Goal: Task Accomplishment & Management: Complete application form

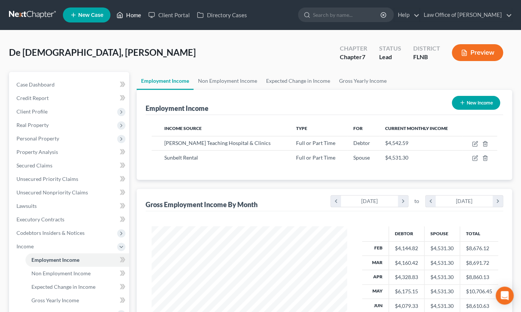
scroll to position [134, 210]
click at [134, 16] on link "Home" at bounding box center [129, 14] width 32 height 13
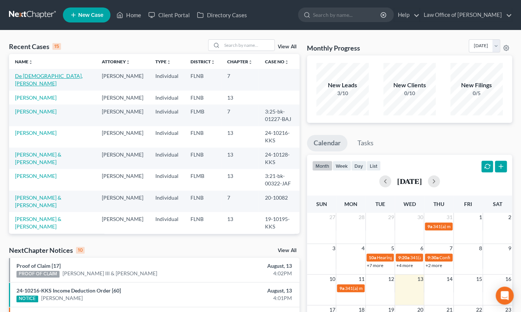
click at [48, 76] on link "De [DEMOGRAPHIC_DATA], [PERSON_NAME]" at bounding box center [49, 80] width 68 height 14
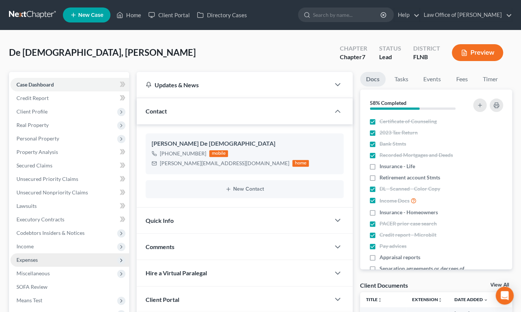
click at [25, 258] on span "Expenses" at bounding box center [26, 260] width 21 height 6
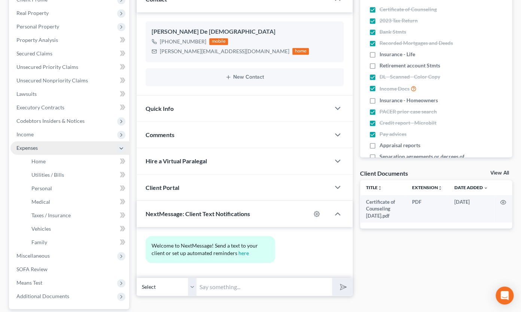
scroll to position [124, 0]
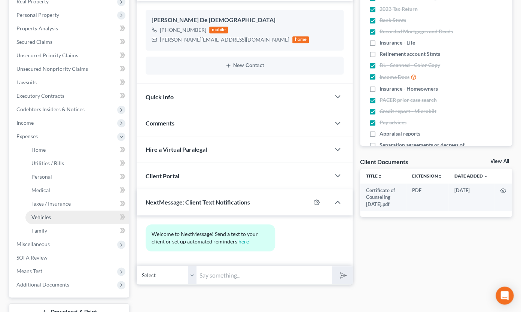
click at [41, 217] on span "Vehicles" at bounding box center [40, 217] width 19 height 6
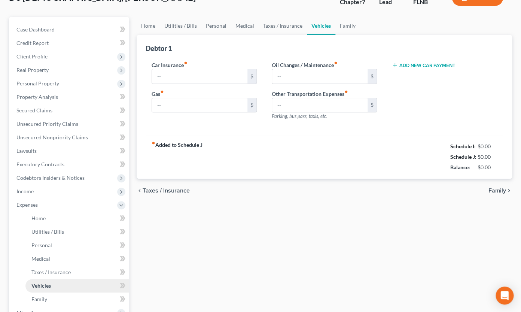
type input "337.00"
type input "250.00"
type input "0.00"
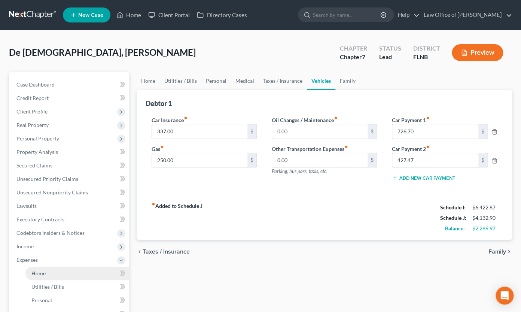
click at [39, 272] on span "Home" at bounding box center [38, 273] width 14 height 6
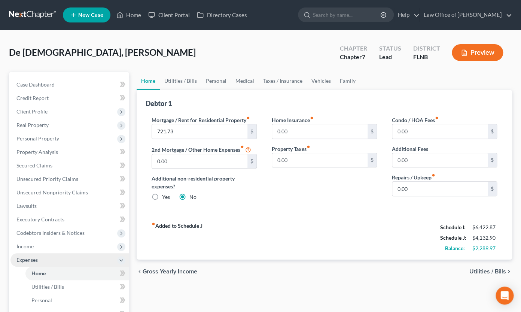
scroll to position [82, 0]
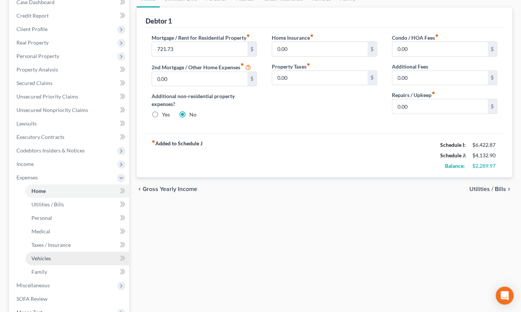
click at [50, 259] on span "Vehicles" at bounding box center [40, 258] width 19 height 6
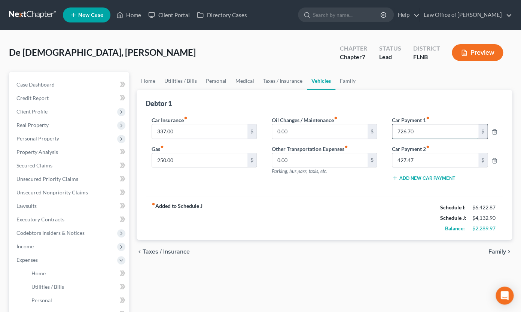
click at [411, 134] on input "726.70" at bounding box center [436, 131] width 86 height 14
type input "726.78"
click at [40, 271] on span "Home" at bounding box center [38, 273] width 14 height 6
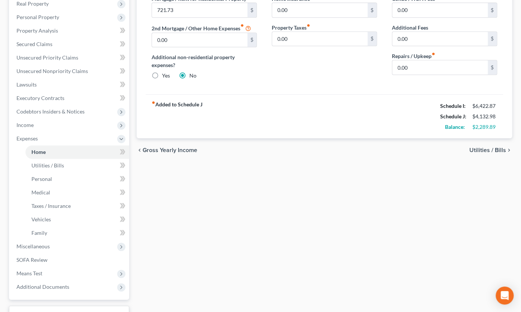
scroll to position [124, 0]
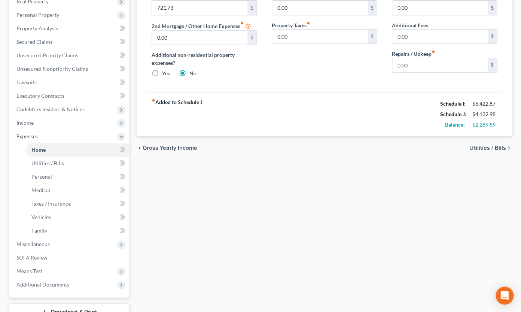
click at [483, 145] on span "Utilities / Bills" at bounding box center [488, 148] width 37 height 6
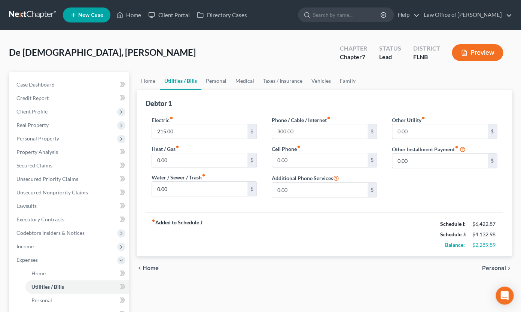
click at [490, 267] on span "Personal" at bounding box center [495, 268] width 24 height 6
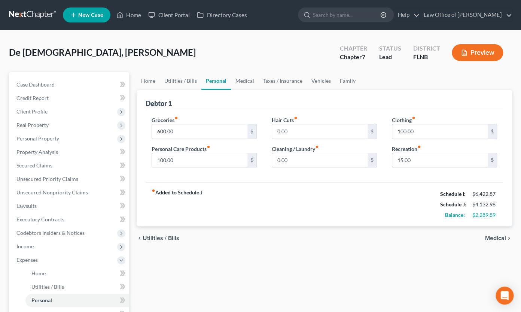
click at [495, 238] on span "Medical" at bounding box center [496, 238] width 21 height 6
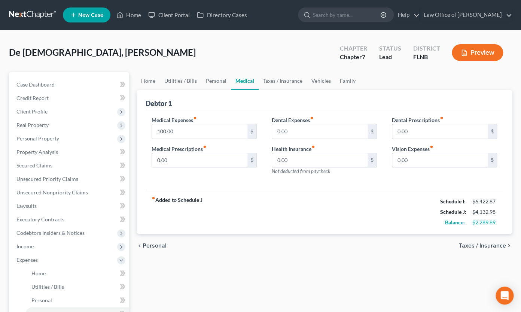
click at [470, 244] on span "Taxes / Insurance" at bounding box center [482, 246] width 47 height 6
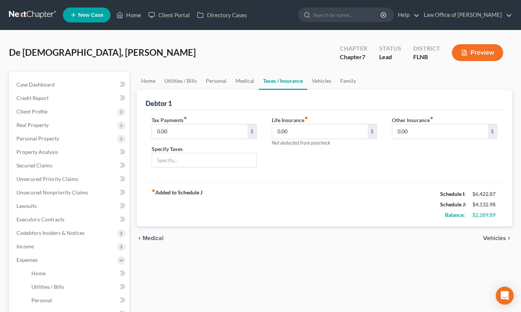
click at [488, 239] on span "Vehicles" at bounding box center [495, 238] width 23 height 6
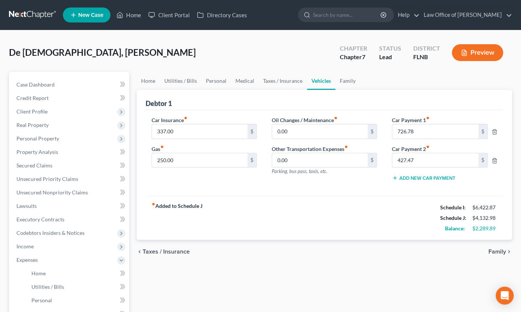
click at [493, 253] on span "Family" at bounding box center [498, 252] width 18 height 6
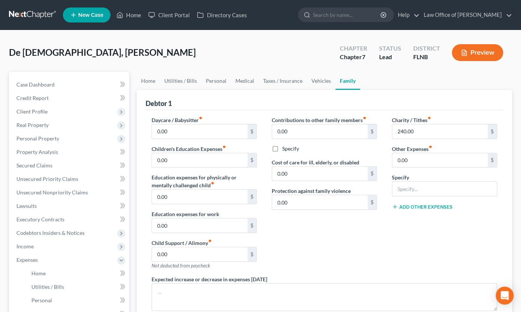
scroll to position [165, 0]
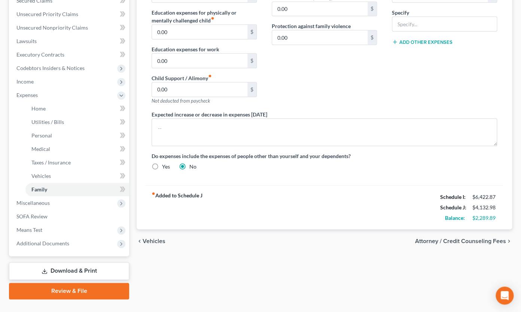
click at [424, 239] on span "Attorney / Credit Counseling Fees" at bounding box center [460, 241] width 91 height 6
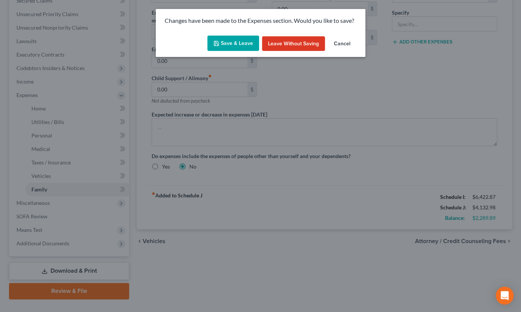
click at [239, 42] on button "Save & Leave" at bounding box center [234, 44] width 52 height 16
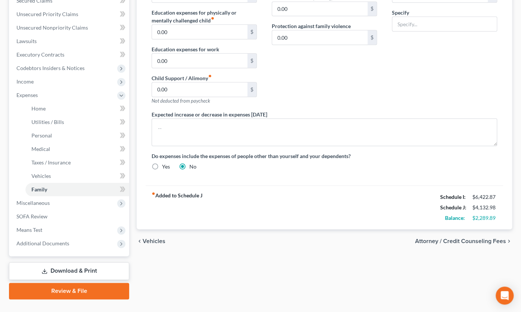
select select "5"
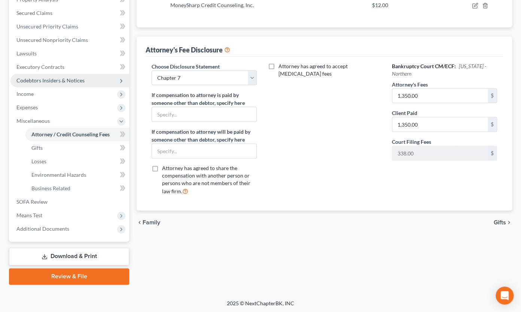
scroll to position [29, 0]
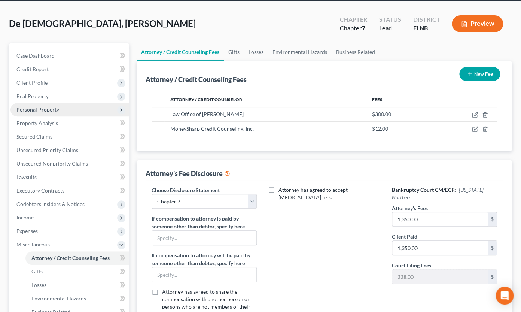
click at [56, 109] on span "Personal Property" at bounding box center [37, 109] width 43 height 6
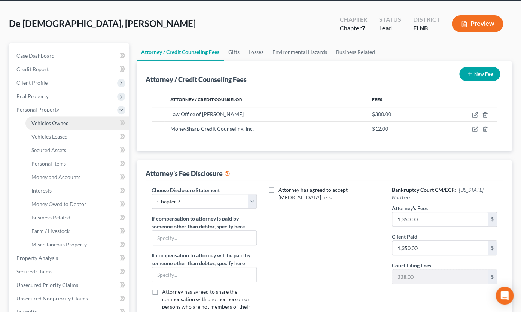
click at [64, 124] on span "Vehicles Owned" at bounding box center [49, 123] width 37 height 6
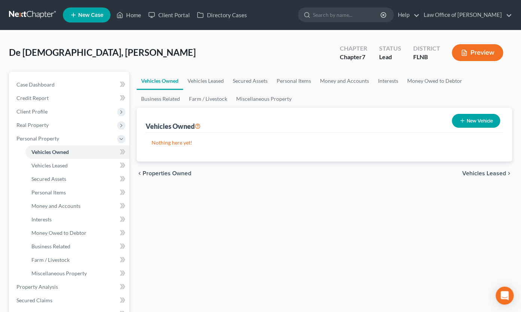
click at [476, 174] on span "Vehicles Leased" at bounding box center [485, 173] width 44 height 6
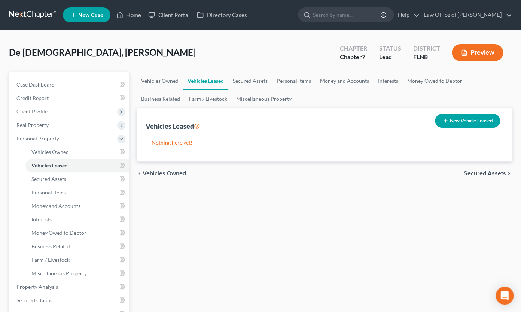
click at [476, 173] on span "Secured Assets" at bounding box center [485, 173] width 42 height 6
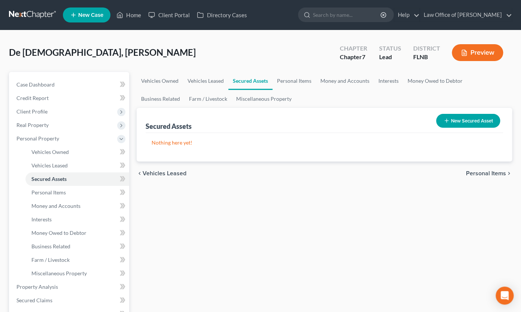
click at [476, 173] on span "Personal Items" at bounding box center [486, 173] width 40 height 6
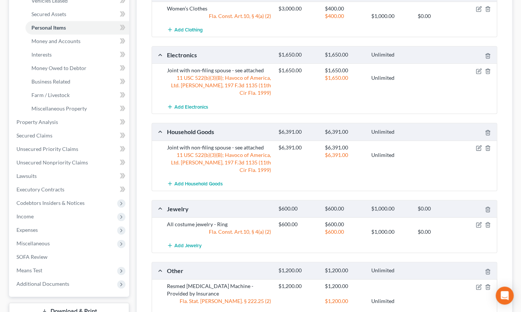
scroll to position [284, 0]
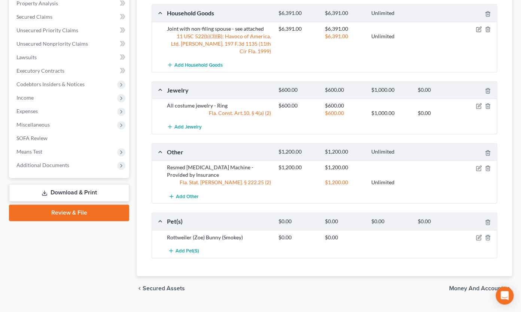
click at [451, 285] on span "Money and Accounts" at bounding box center [478, 288] width 57 height 6
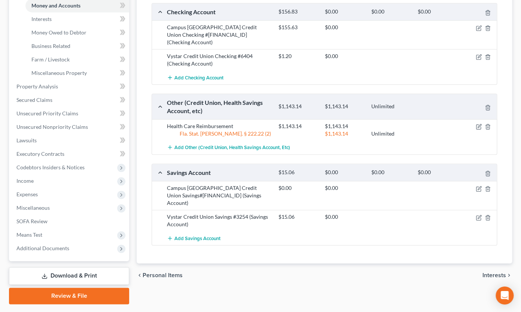
scroll to position [220, 0]
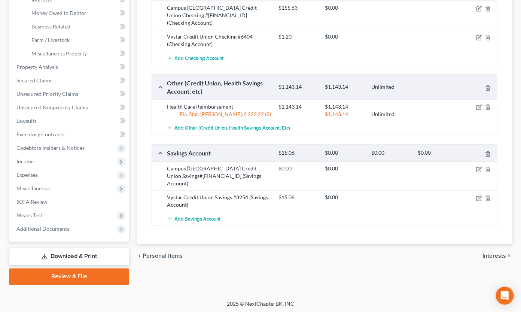
click at [498, 253] on span "Interests" at bounding box center [495, 256] width 24 height 6
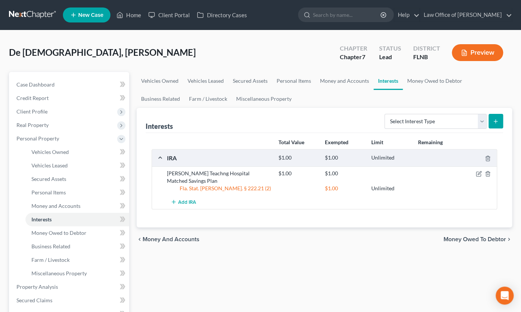
click at [460, 239] on span "Money Owed to Debtor" at bounding box center [475, 239] width 63 height 6
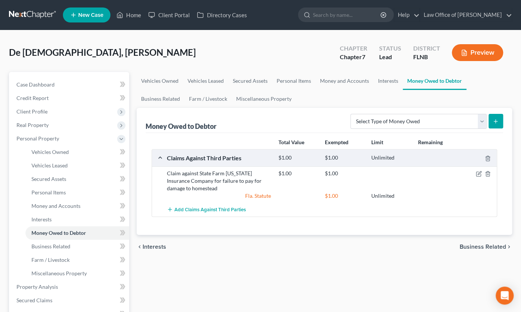
click at [470, 248] on span "Business Related" at bounding box center [483, 247] width 46 height 6
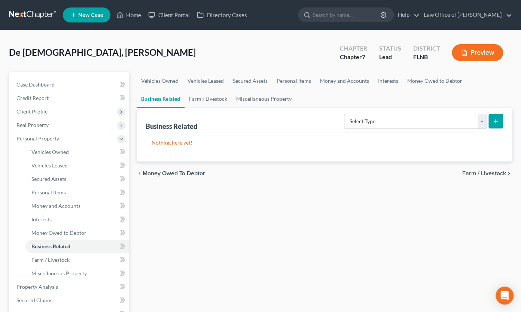
click at [476, 175] on span "Farm / Livestock" at bounding box center [485, 173] width 44 height 6
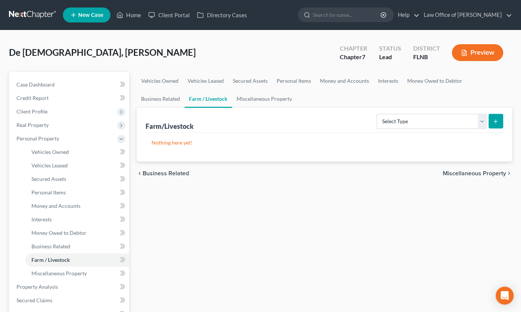
click at [476, 175] on span "Miscellaneous Property" at bounding box center [474, 173] width 63 height 6
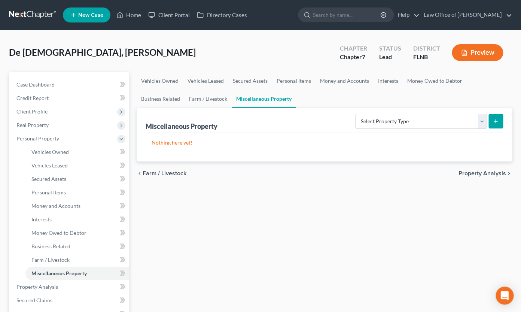
click at [476, 175] on span "Property Analysis" at bounding box center [483, 173] width 48 height 6
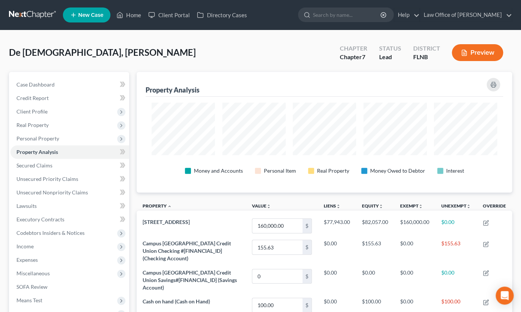
scroll to position [120, 375]
click at [36, 121] on span "Real Property" at bounding box center [69, 124] width 119 height 13
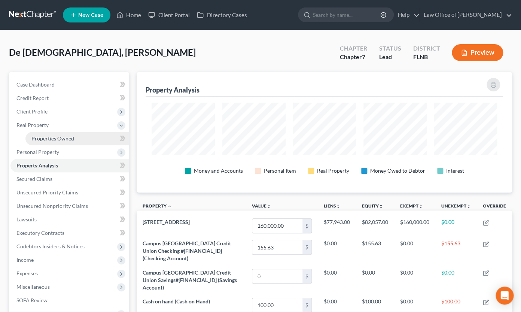
click at [39, 136] on span "Properties Owned" at bounding box center [52, 138] width 43 height 6
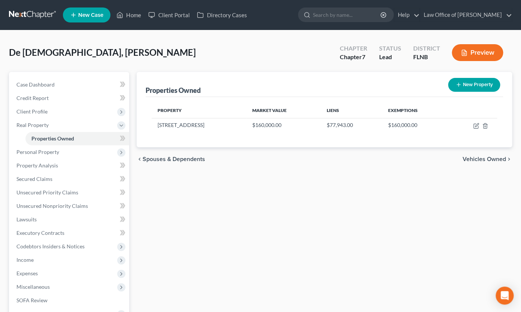
click at [479, 160] on span "Vehicles Owned" at bounding box center [484, 159] width 43 height 6
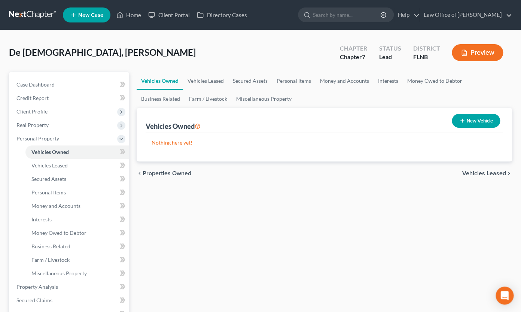
click at [475, 171] on span "Vehicles Leased" at bounding box center [485, 173] width 44 height 6
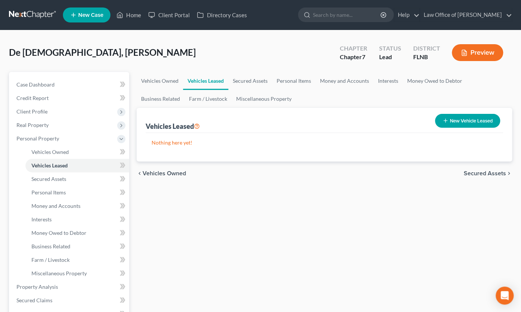
click at [475, 171] on span "Secured Assets" at bounding box center [485, 173] width 42 height 6
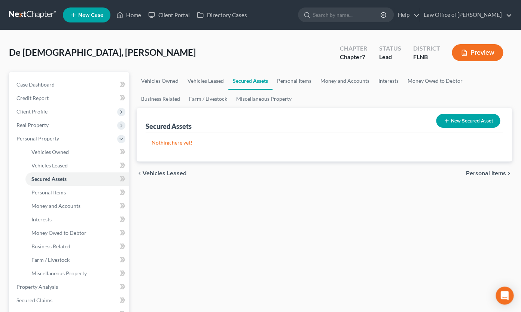
click at [475, 171] on span "Personal Items" at bounding box center [486, 173] width 40 height 6
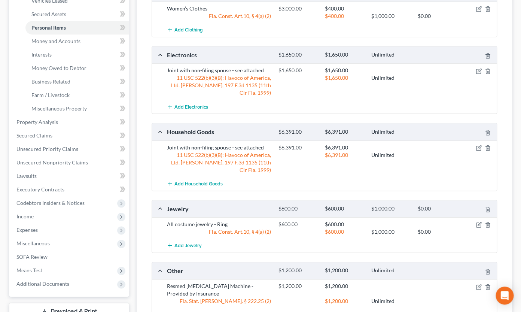
scroll to position [284, 0]
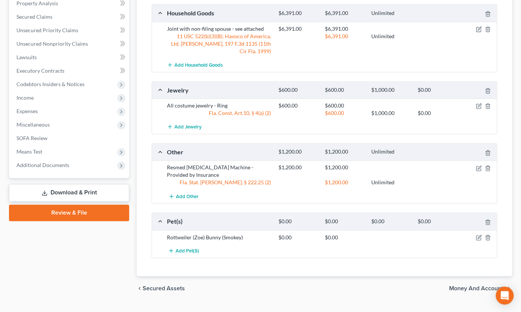
click at [462, 285] on span "Money and Accounts" at bounding box center [478, 288] width 57 height 6
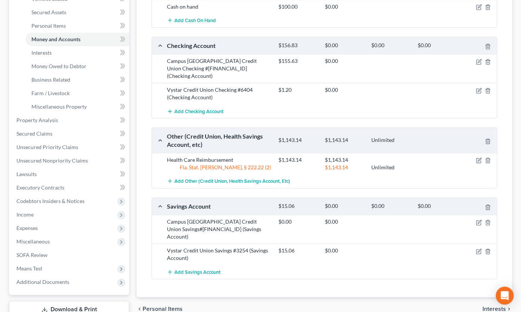
scroll to position [179, 0]
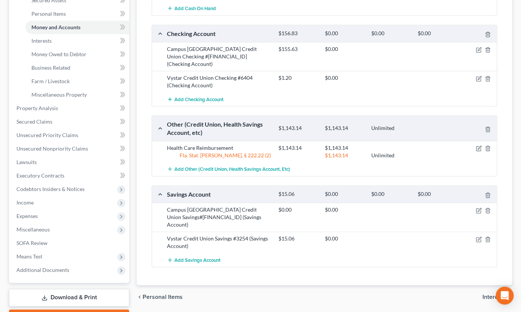
click at [483, 285] on div "chevron_left Personal Items Interests chevron_right" at bounding box center [325, 297] width 376 height 24
click at [43, 120] on span "Secured Claims" at bounding box center [34, 121] width 36 height 6
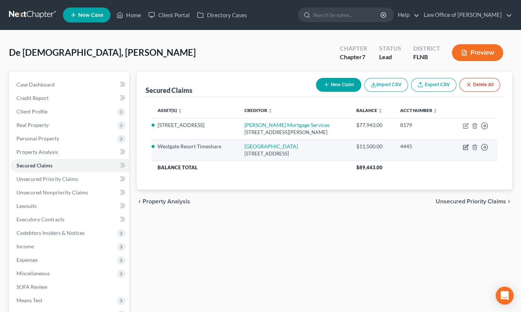
click at [465, 147] on icon "button" at bounding box center [466, 147] width 6 height 6
select select "9"
select select "0"
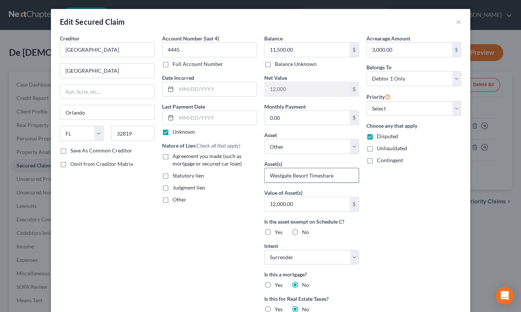
drag, startPoint x: 344, startPoint y: 178, endPoint x: 227, endPoint y: 175, distance: 116.2
click at [265, 175] on input "Westgate Resort Timeshare" at bounding box center [312, 175] width 94 height 14
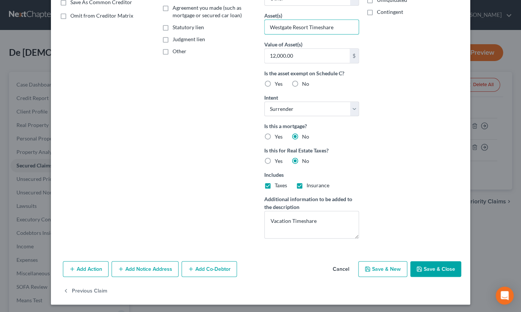
click at [423, 270] on button "Save & Close" at bounding box center [436, 269] width 51 height 16
select select
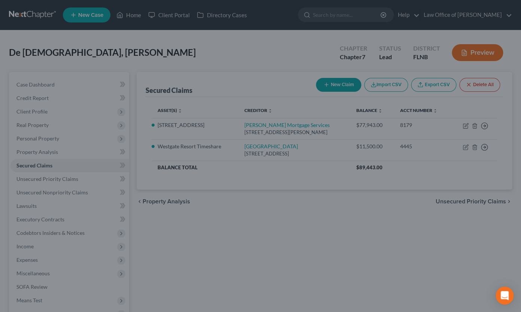
scroll to position [67, 0]
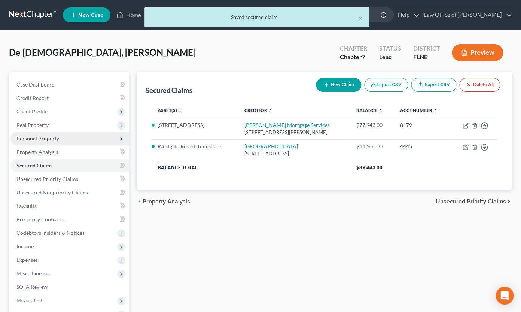
click at [24, 139] on span "Personal Property" at bounding box center [37, 138] width 43 height 6
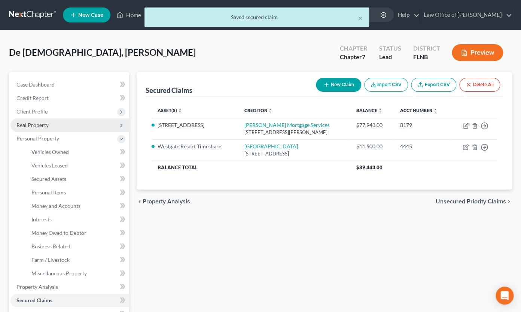
click at [28, 126] on span "Real Property" at bounding box center [32, 125] width 32 height 6
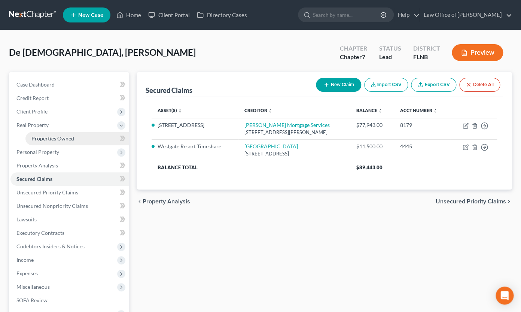
click at [42, 139] on span "Properties Owned" at bounding box center [52, 138] width 43 height 6
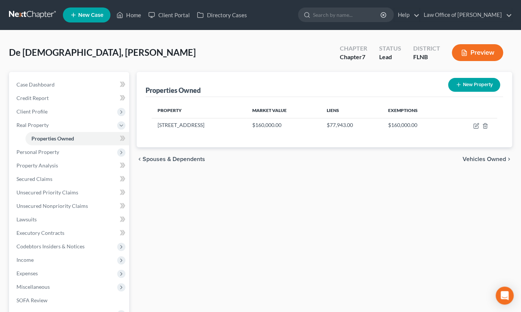
click at [478, 85] on button "New Property" at bounding box center [474, 85] width 52 height 14
select select "9"
select select "36"
select select "0"
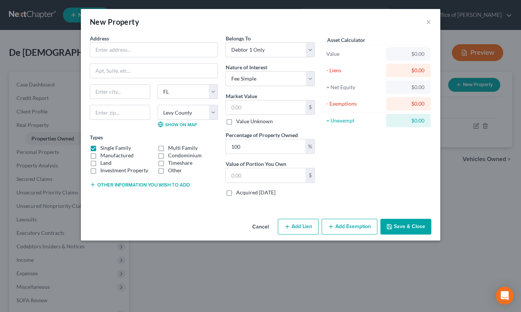
click at [168, 163] on label "Timeshare" at bounding box center [180, 162] width 24 height 7
click at [171, 163] on input "Timeshare" at bounding box center [173, 161] width 5 height 5
checkbox input "true"
click at [111, 148] on label "Single Family" at bounding box center [115, 147] width 31 height 7
click at [108, 148] on input "Single Family" at bounding box center [105, 146] width 5 height 5
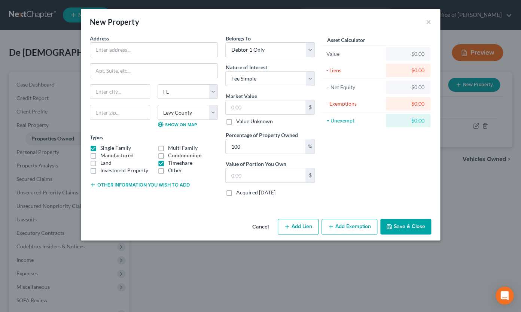
checkbox input "false"
click at [122, 49] on input "text" at bounding box center [153, 50] width 127 height 14
paste input "Westgate Resort Timeshare"
type input "Westgate Resort Timeshare"
select select "7"
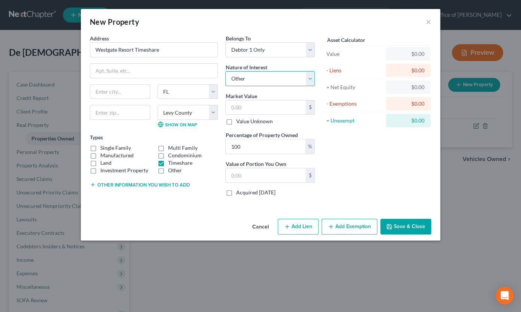
click option "Other" at bounding box center [0, 0] width 0 height 0
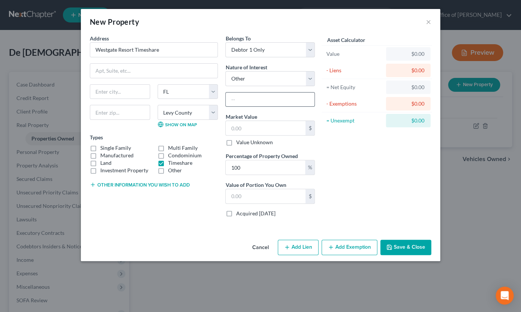
click at [249, 102] on input "text" at bounding box center [270, 100] width 89 height 14
type input "Timeshare - one week per year"
click at [122, 89] on input "text" at bounding box center [120, 92] width 60 height 14
type input "Orlando"
select select "47"
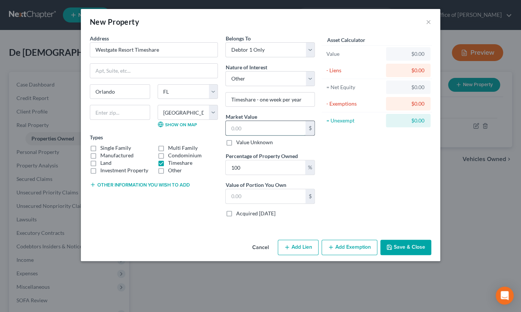
click at [231, 128] on input "text" at bounding box center [266, 128] width 80 height 14
type input "1"
type input "1.00"
click at [406, 248] on button "Save & Close" at bounding box center [406, 248] width 51 height 16
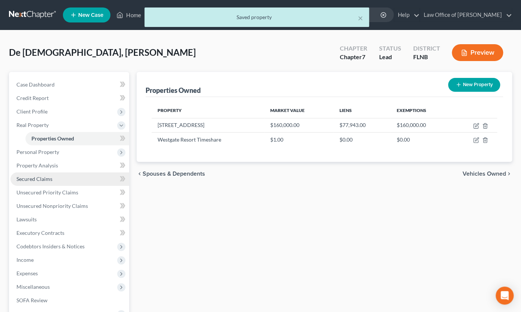
click at [45, 179] on span "Secured Claims" at bounding box center [34, 179] width 36 height 6
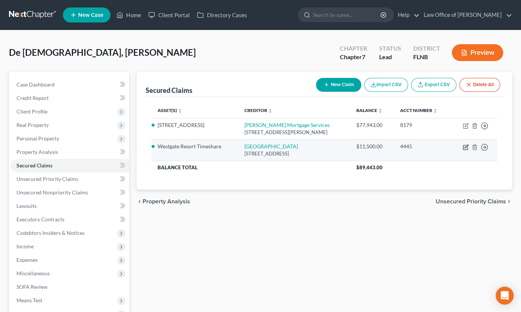
click at [465, 148] on icon "button" at bounding box center [466, 147] width 6 height 6
select select "9"
select select "0"
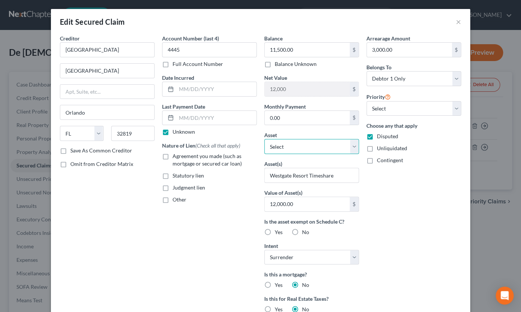
select select "17"
click option "Westgate Resort Timeshare - $1.0" at bounding box center [0, 0] width 0 height 0
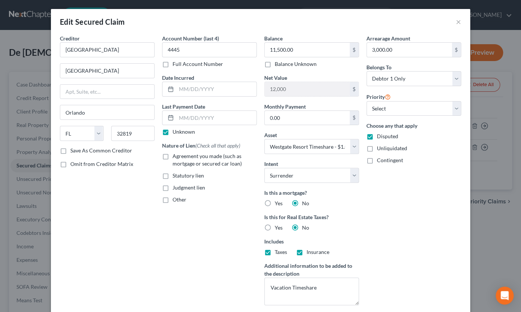
click at [377, 138] on label "Disputed" at bounding box center [387, 136] width 21 height 7
click at [380, 137] on input "Disputed" at bounding box center [382, 135] width 5 height 5
checkbox input "false"
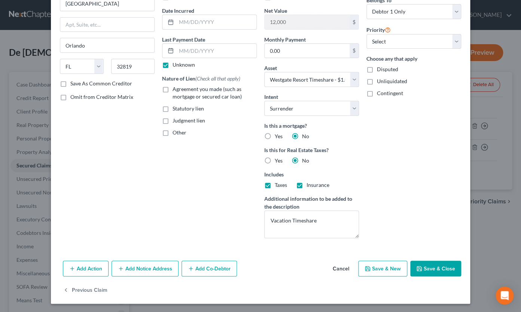
click at [418, 270] on icon "button" at bounding box center [419, 268] width 4 height 4
select select
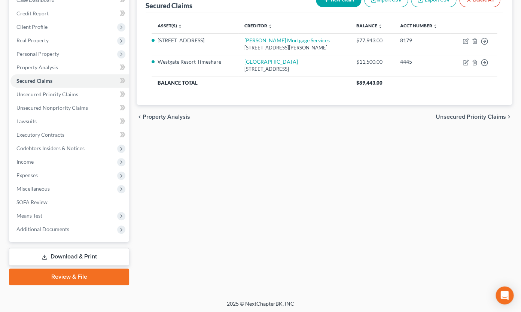
scroll to position [85, 0]
click at [64, 258] on link "Download & Print" at bounding box center [69, 257] width 120 height 18
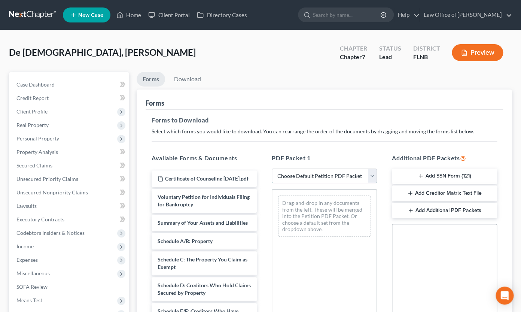
select select "5"
click option "Draft petiton, schedules & means test" at bounding box center [0, 0] width 0 height 0
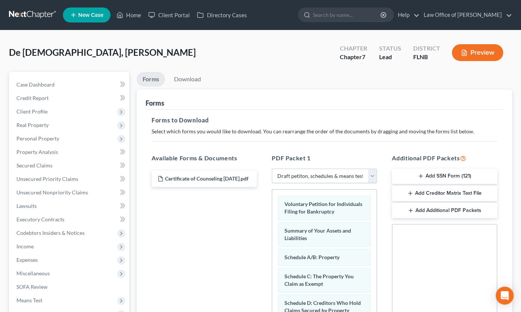
scroll to position [150, 0]
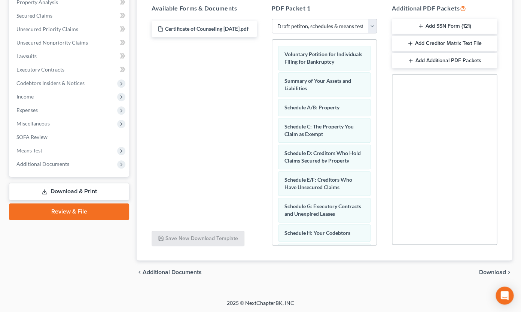
click at [489, 272] on span "Download" at bounding box center [493, 272] width 27 height 6
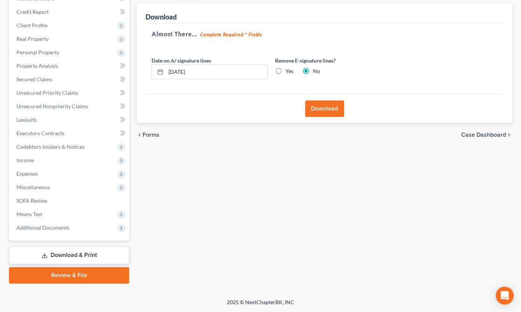
scroll to position [85, 0]
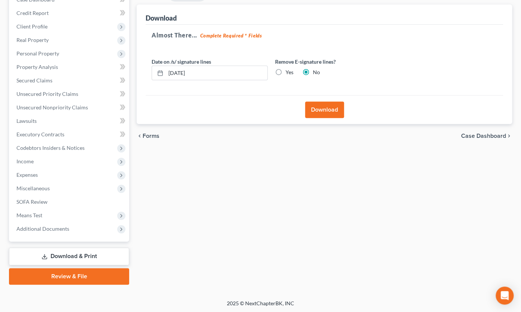
click at [286, 72] on label "Yes" at bounding box center [290, 72] width 8 height 7
click at [289, 72] on input "Yes" at bounding box center [291, 71] width 5 height 5
radio input "true"
radio input "false"
click at [314, 114] on button "Download" at bounding box center [324, 110] width 39 height 16
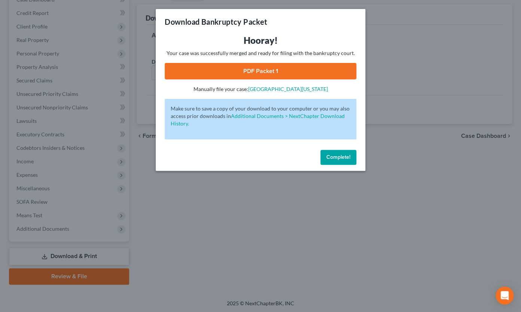
click at [280, 73] on link "PDF Packet 1" at bounding box center [261, 71] width 192 height 16
